Goal: Check status: Check status

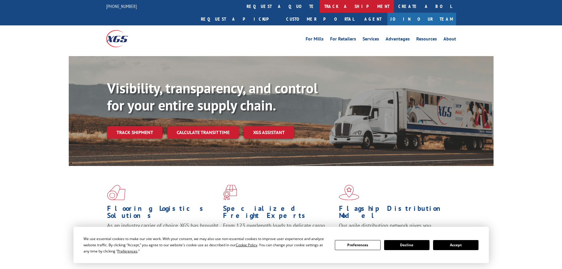
click at [320, 12] on link "track a shipment" at bounding box center [357, 6] width 74 height 13
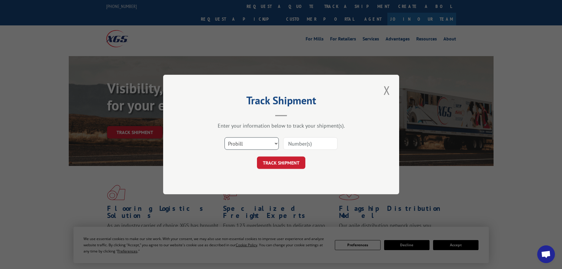
drag, startPoint x: 256, startPoint y: 147, endPoint x: 218, endPoint y: 125, distance: 43.9
click at [256, 147] on select "Select category... Probill BOL PO" at bounding box center [251, 143] width 54 height 12
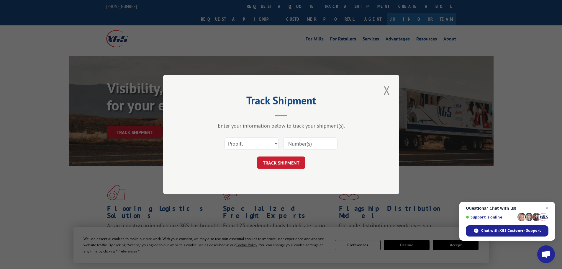
paste input "279636250730"
type input "279636250730"
click at [282, 160] on button "TRACK SHIPMENT" at bounding box center [281, 162] width 48 height 12
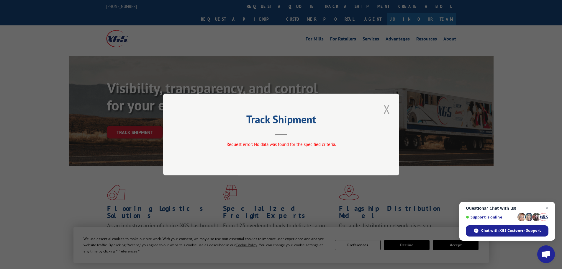
click at [385, 107] on button "Close modal" at bounding box center [387, 109] width 10 height 16
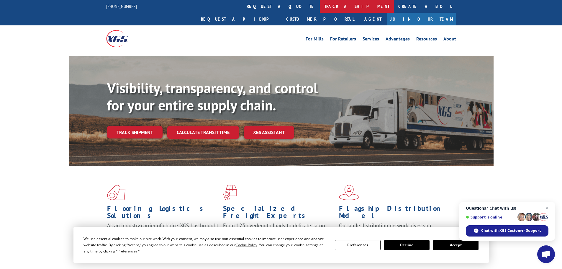
drag, startPoint x: 261, startPoint y: 9, endPoint x: 257, endPoint y: 24, distance: 15.1
click at [320, 9] on link "track a shipment" at bounding box center [357, 6] width 74 height 13
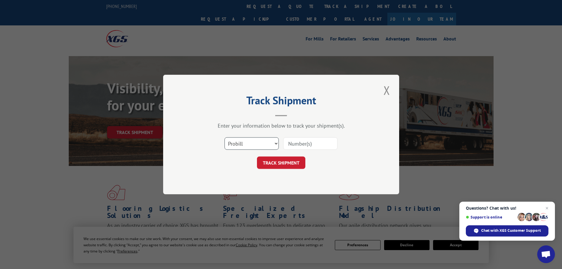
click at [248, 148] on select "Select category... Probill BOL PO" at bounding box center [251, 143] width 54 height 12
select select "bol"
click at [224, 137] on select "Select category... Probill BOL PO" at bounding box center [251, 143] width 54 height 12
paste input "417501"
type input "417501"
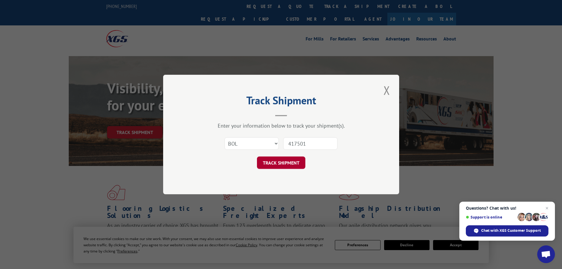
click at [294, 163] on button "TRACK SHIPMENT" at bounding box center [281, 162] width 48 height 12
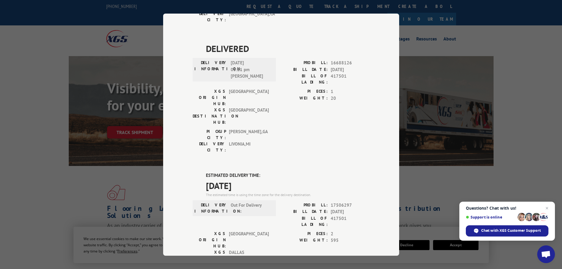
scroll to position [413, 0]
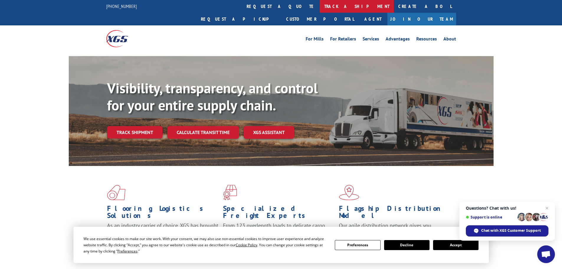
click at [320, 8] on link "track a shipment" at bounding box center [357, 6] width 74 height 13
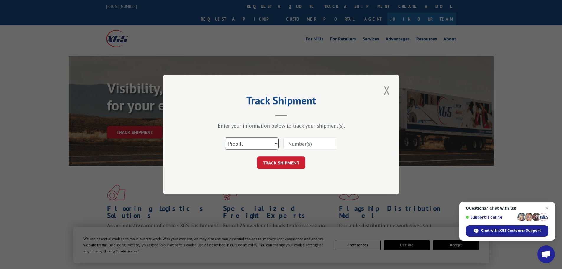
click at [247, 138] on select "Select category... Probill BOL PO" at bounding box center [251, 143] width 54 height 12
select select "bol"
click at [224, 137] on select "Select category... Probill BOL PO" at bounding box center [251, 143] width 54 height 12
click at [305, 147] on input at bounding box center [310, 143] width 54 height 12
paste input "417501"
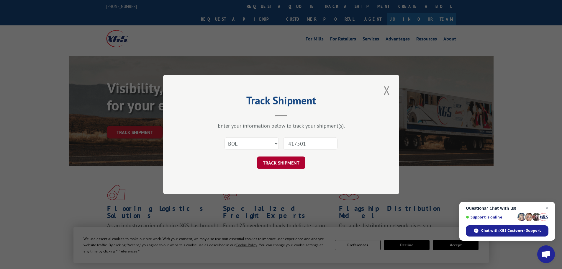
type input "417501"
click at [293, 166] on button "TRACK SHIPMENT" at bounding box center [281, 162] width 48 height 12
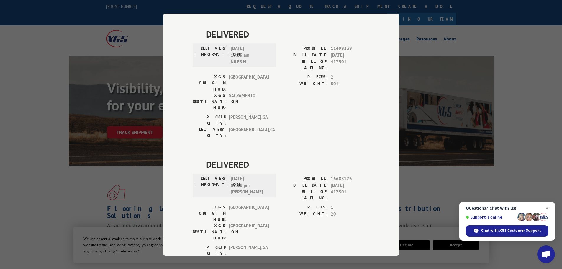
click at [83, 105] on div "Track Shipment DELIVERED DELIVERY INFORMATION: PROBILL: 7139154 BILL DATE: [DAT…" at bounding box center [281, 134] width 562 height 269
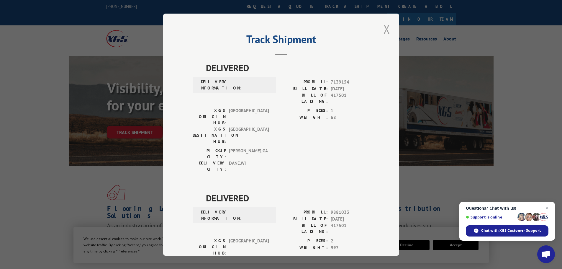
click at [387, 32] on button "Close modal" at bounding box center [387, 29] width 10 height 16
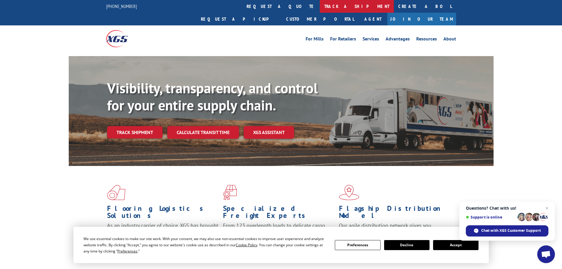
click at [320, 9] on link "track a shipment" at bounding box center [357, 6] width 74 height 13
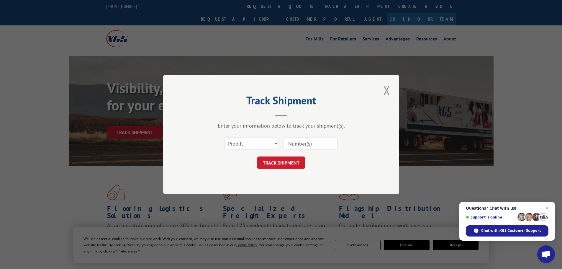
drag, startPoint x: 237, startPoint y: 152, endPoint x: 238, endPoint y: 147, distance: 5.4
click at [238, 149] on div "Select category... Probill BOL PO" at bounding box center [281, 143] width 177 height 19
click at [238, 147] on select "Select category... Probill BOL PO" at bounding box center [251, 143] width 54 height 12
select select "bol"
click at [224, 137] on select "Select category... Probill BOL PO" at bounding box center [251, 143] width 54 height 12
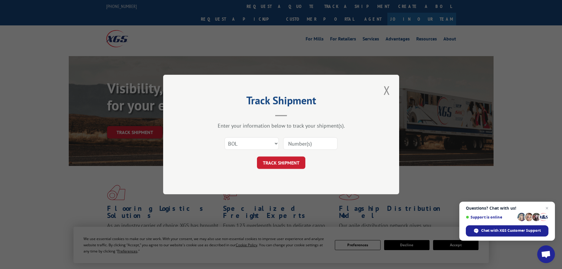
click at [284, 145] on input at bounding box center [310, 143] width 54 height 12
paste input "17460411"
type input "17460411"
click at [286, 158] on button "TRACK SHIPMENT" at bounding box center [281, 162] width 48 height 12
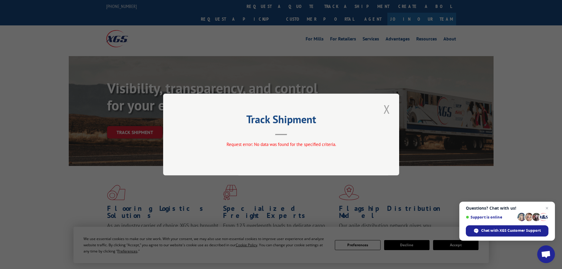
click at [389, 109] on button "Close modal" at bounding box center [387, 109] width 10 height 16
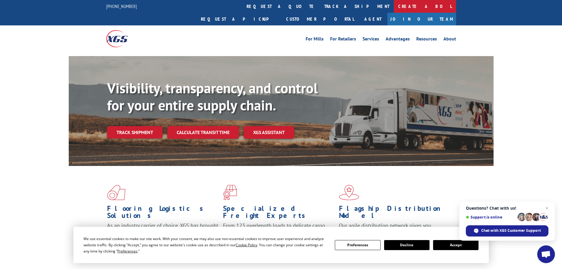
click at [394, 10] on link "Create a BOL" at bounding box center [425, 6] width 62 height 13
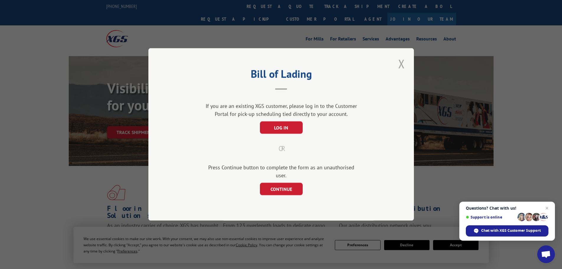
click at [403, 67] on button "Close modal" at bounding box center [401, 63] width 10 height 16
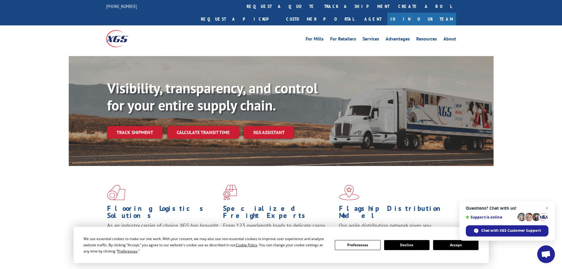
click at [320, 3] on link "track a shipment" at bounding box center [357, 6] width 74 height 13
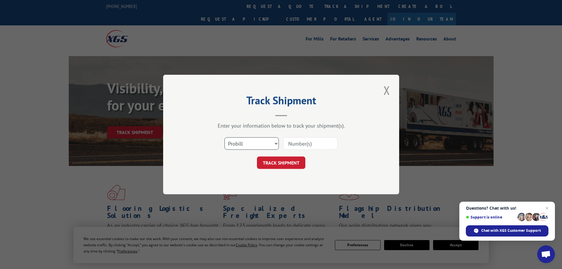
click at [274, 140] on select "Select category... Probill BOL PO" at bounding box center [251, 143] width 54 height 12
click at [224, 137] on select "Select category... Probill BOL PO" at bounding box center [251, 143] width 54 height 12
click at [303, 140] on input at bounding box center [310, 143] width 54 height 12
paste input "17460411"
type input "17460411"
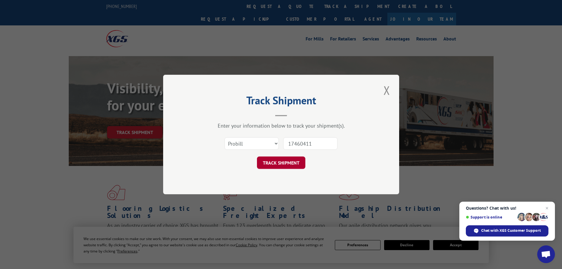
click at [289, 160] on button "TRACK SHIPMENT" at bounding box center [281, 162] width 48 height 12
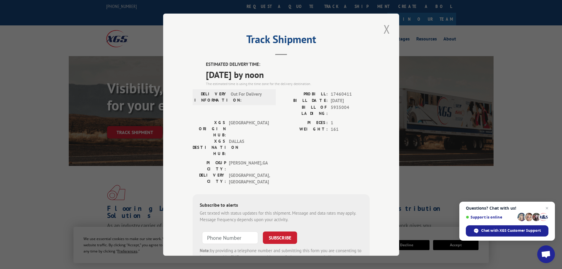
click at [385, 29] on button "Close modal" at bounding box center [387, 29] width 10 height 16
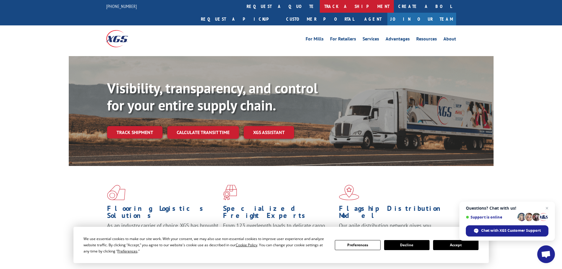
click at [320, 9] on link "track a shipment" at bounding box center [357, 6] width 74 height 13
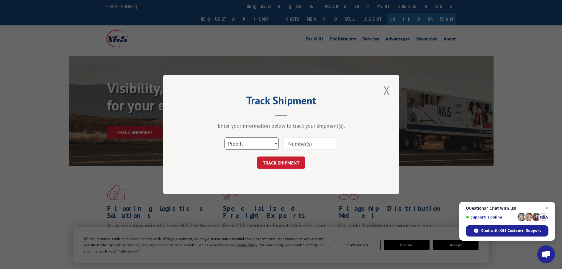
click at [251, 146] on select "Select category... Probill BOL PO" at bounding box center [251, 143] width 54 height 12
click at [313, 140] on input at bounding box center [310, 143] width 54 height 12
paste input "419504"
type input "419504"
click at [271, 142] on select "Select category... Probill BOL PO" at bounding box center [251, 143] width 54 height 12
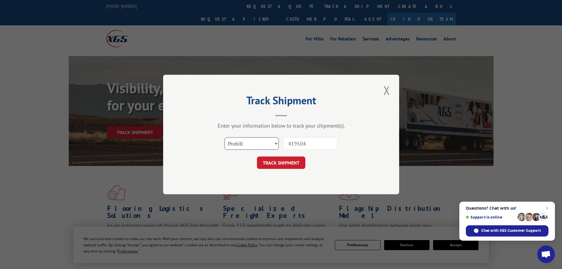
select select "bol"
click at [224, 137] on select "Select category... Probill BOL PO" at bounding box center [251, 143] width 54 height 12
click at [291, 165] on button "TRACK SHIPMENT" at bounding box center [281, 162] width 48 height 12
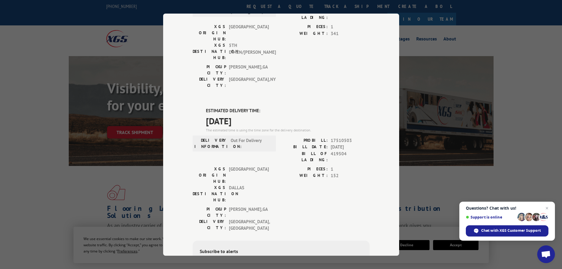
scroll to position [217, 0]
